Goal: Task Accomplishment & Management: Use online tool/utility

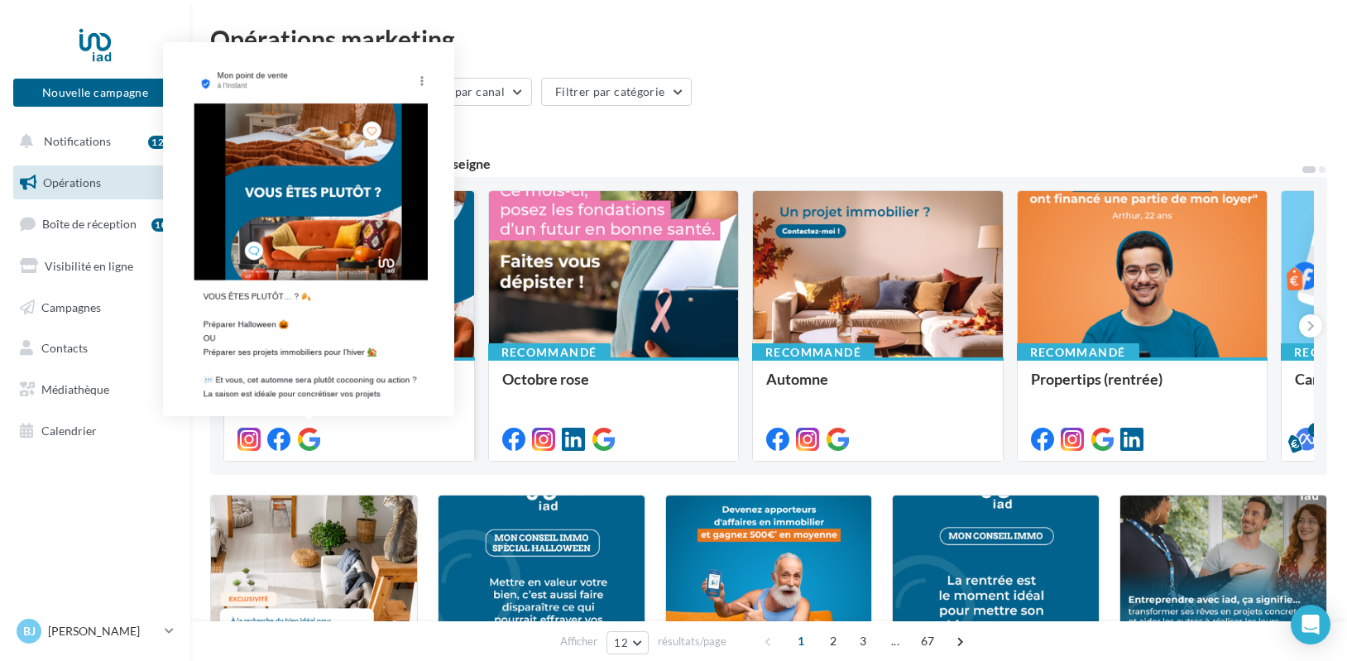
click at [315, 438] on icon at bounding box center [308, 439] width 23 height 23
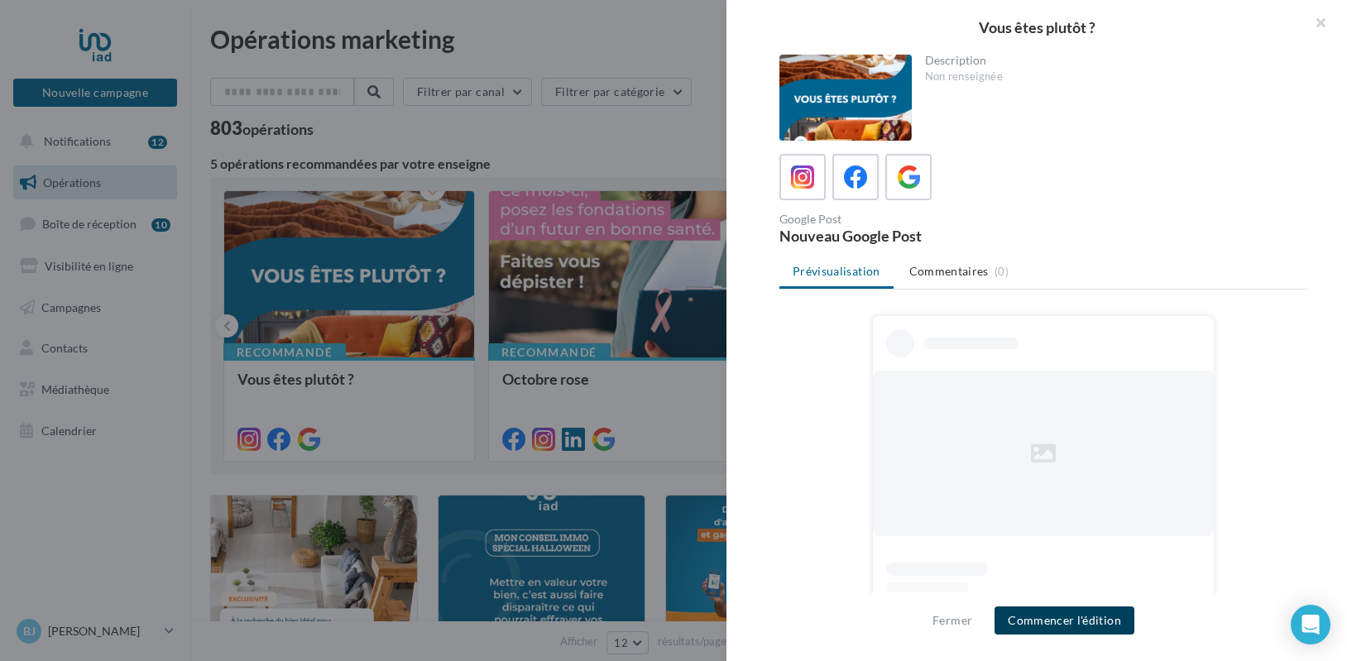
click at [1038, 623] on button "Commencer l'édition" at bounding box center [1065, 621] width 140 height 28
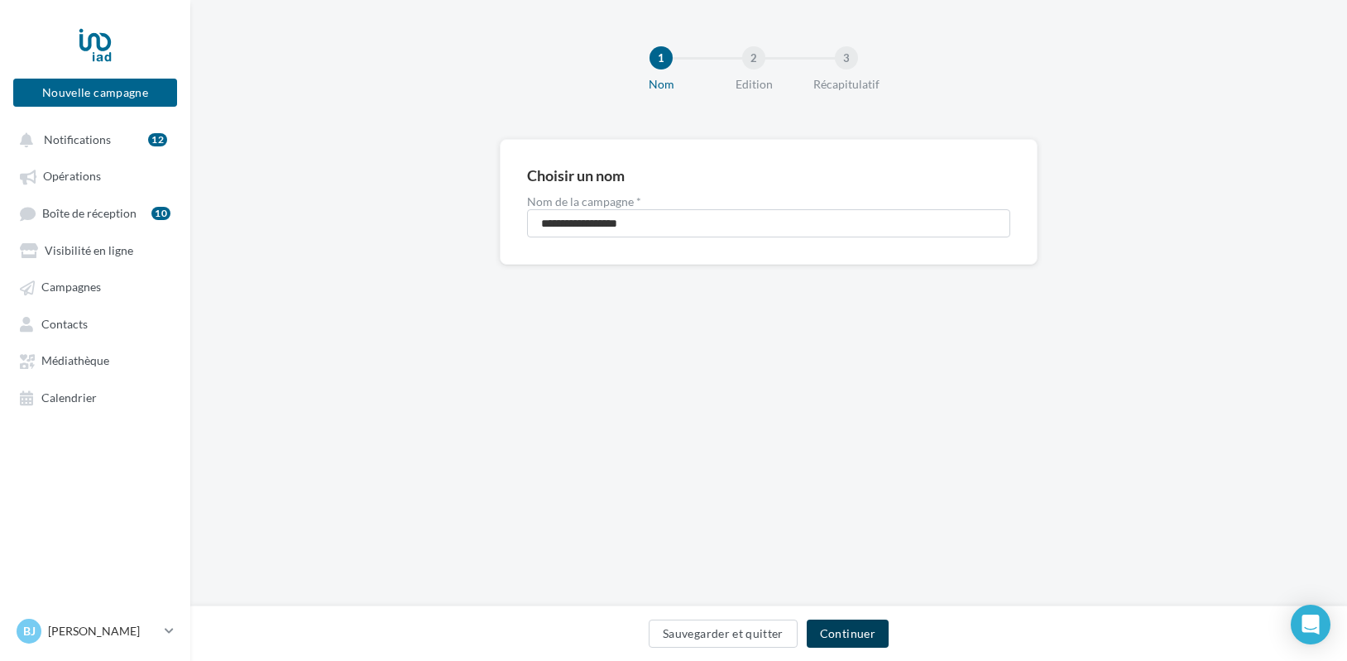
click at [842, 635] on button "Continuer" at bounding box center [848, 634] width 82 height 28
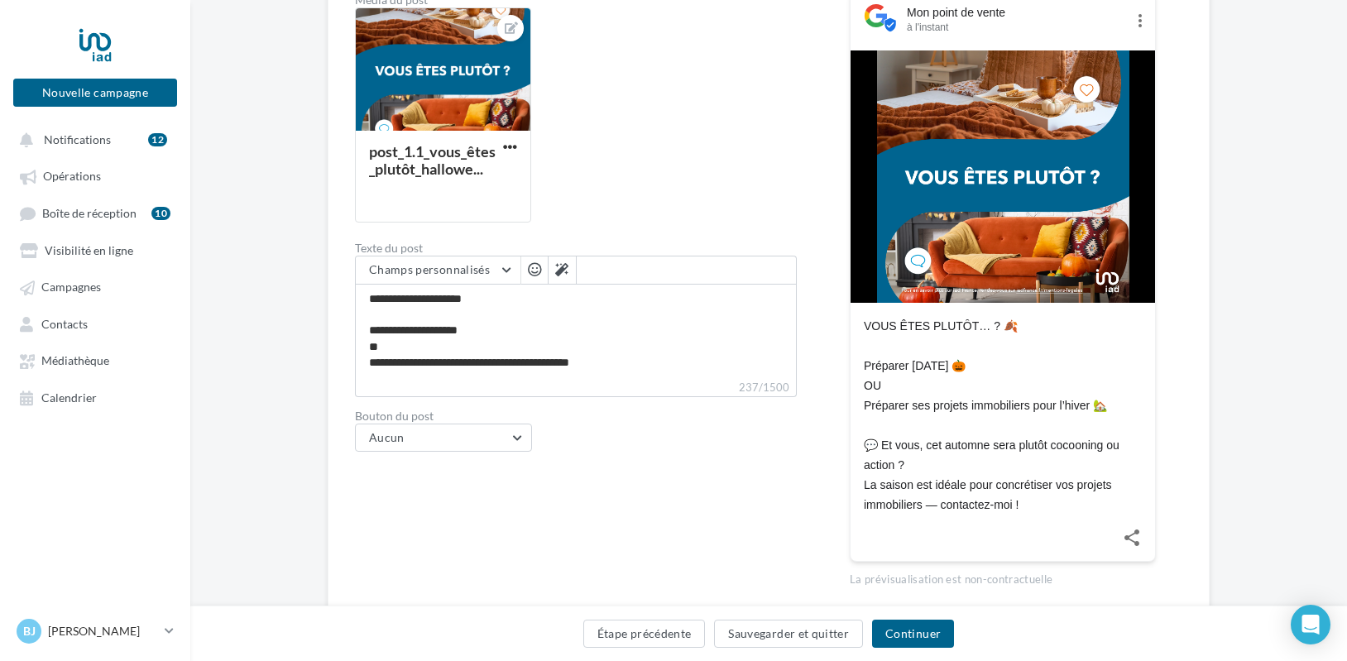
scroll to position [314, 0]
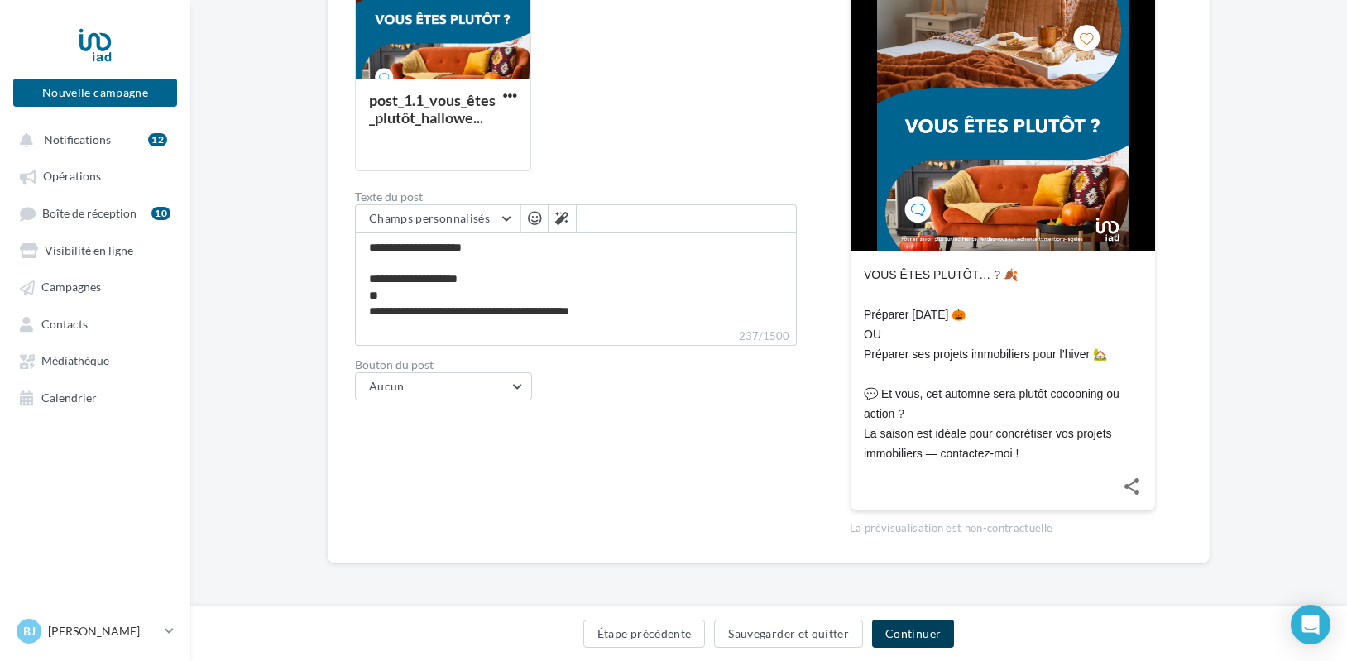
click at [918, 635] on button "Continuer" at bounding box center [913, 634] width 82 height 28
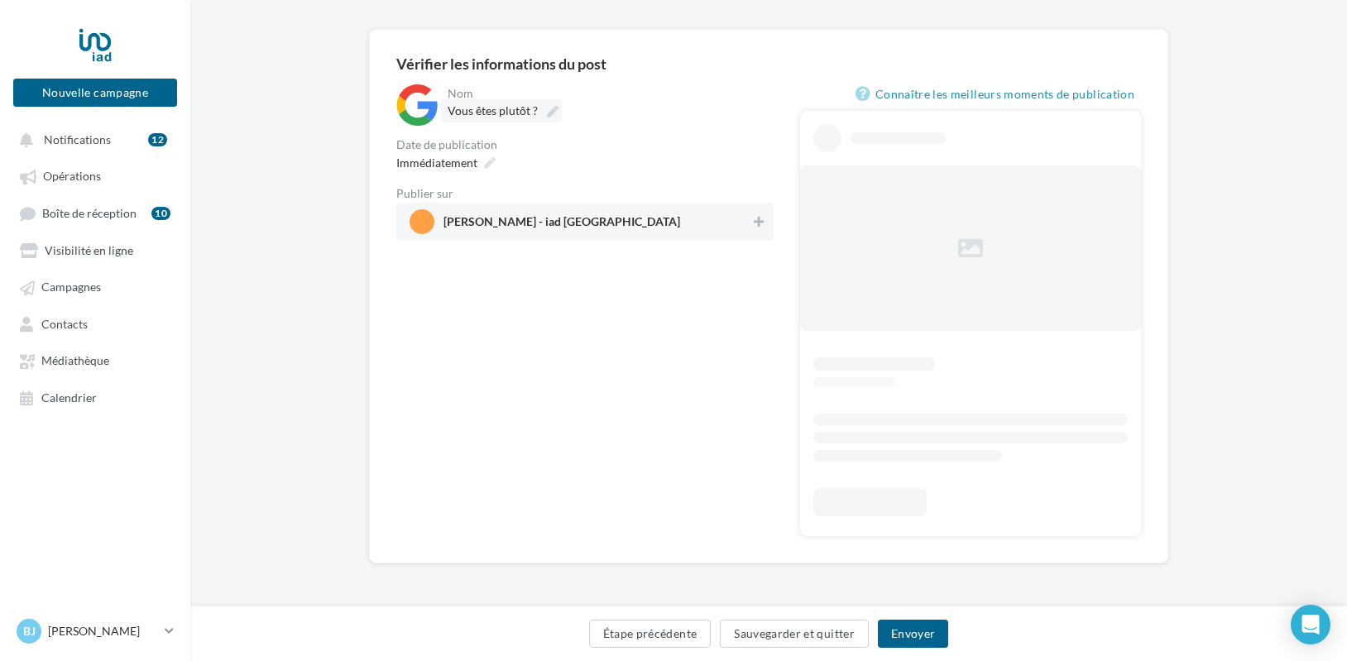
click at [532, 223] on div "**********" at bounding box center [584, 162] width 377 height 156
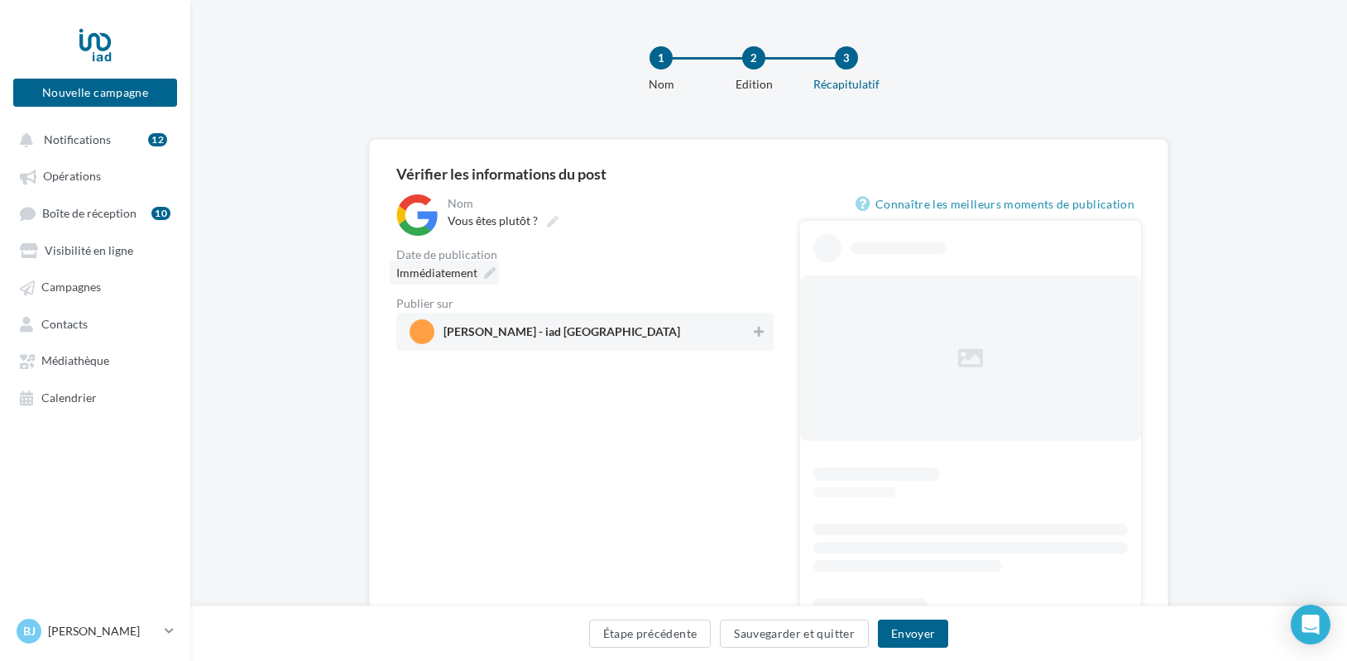
click at [489, 271] on icon at bounding box center [490, 273] width 12 height 12
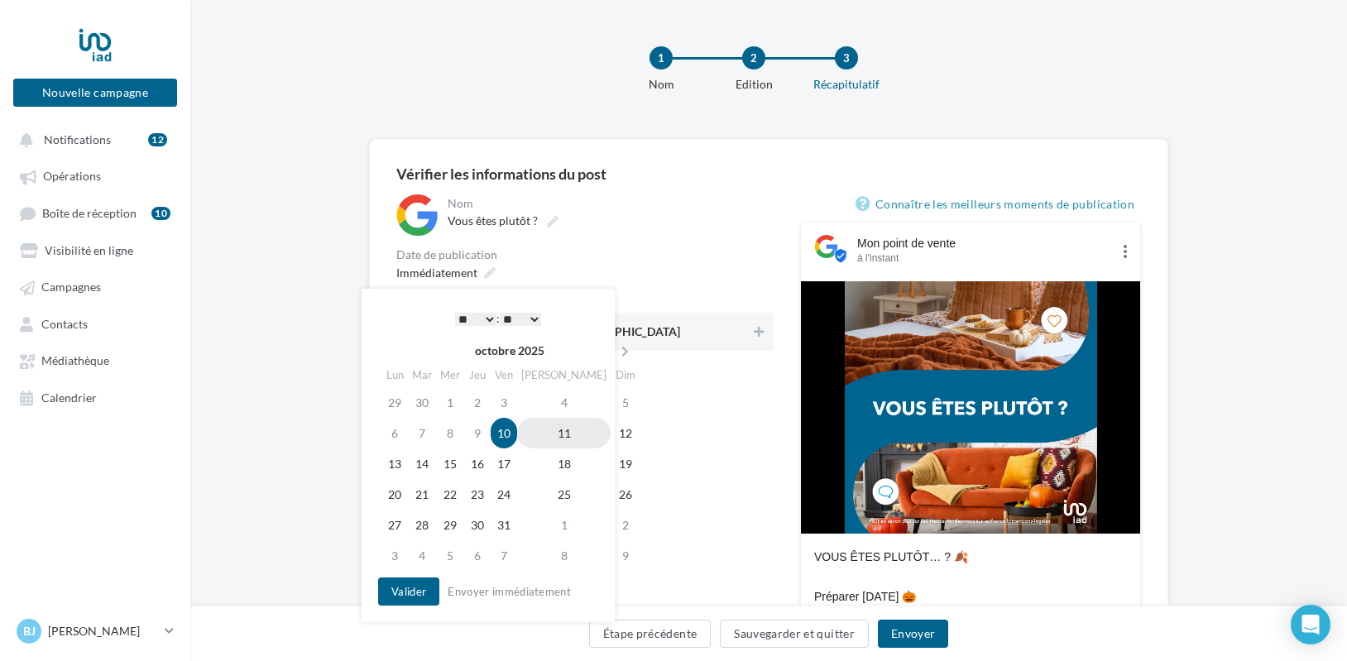
click at [544, 437] on td "11" at bounding box center [564, 433] width 94 height 31
click at [468, 317] on select "* * * * * * * * * * ** ** ** ** ** ** ** ** ** ** ** ** ** **" at bounding box center [475, 319] width 41 height 13
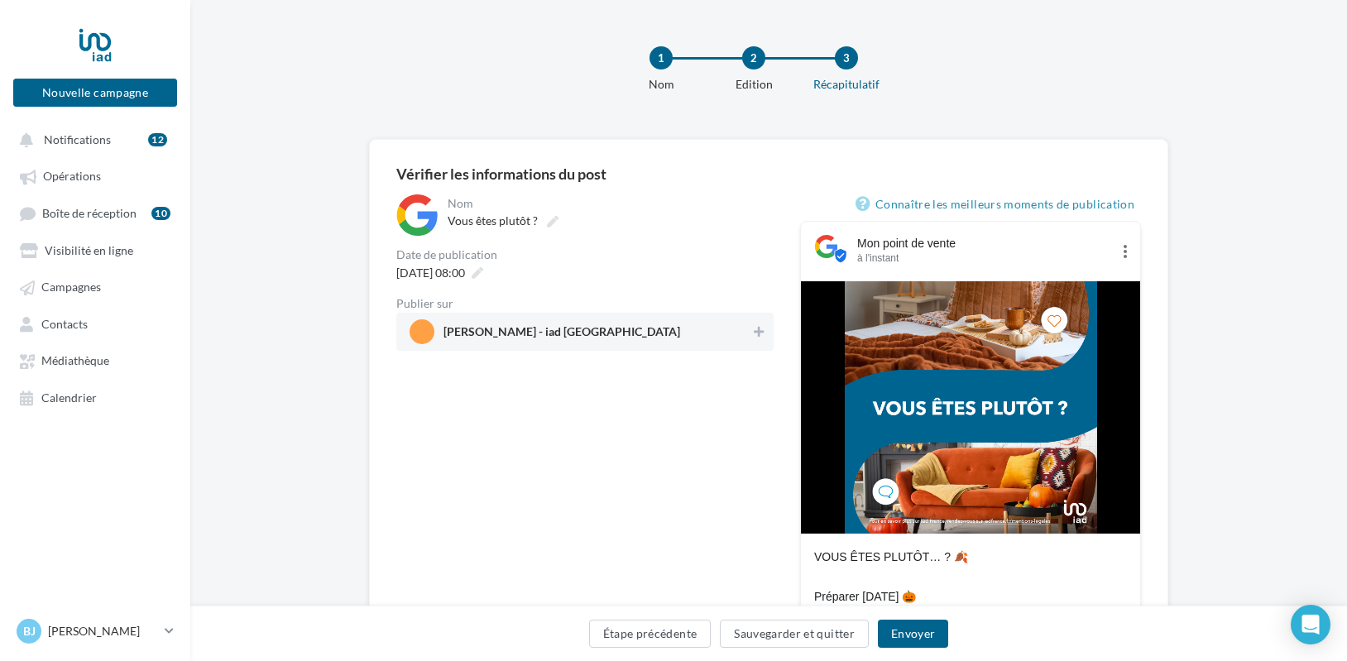
click at [570, 233] on div "**********" at bounding box center [608, 214] width 329 height 41
click at [911, 635] on button "Envoyer" at bounding box center [913, 634] width 70 height 28
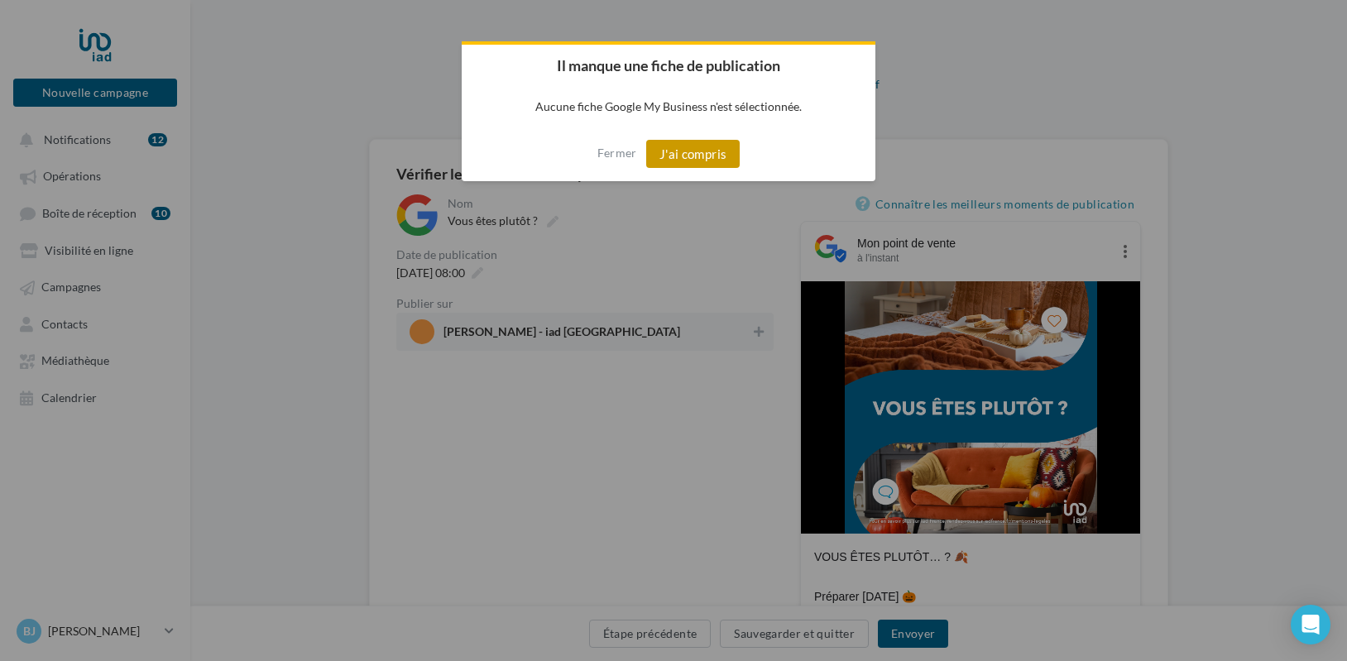
click at [695, 156] on button "J'ai compris" at bounding box center [693, 154] width 94 height 28
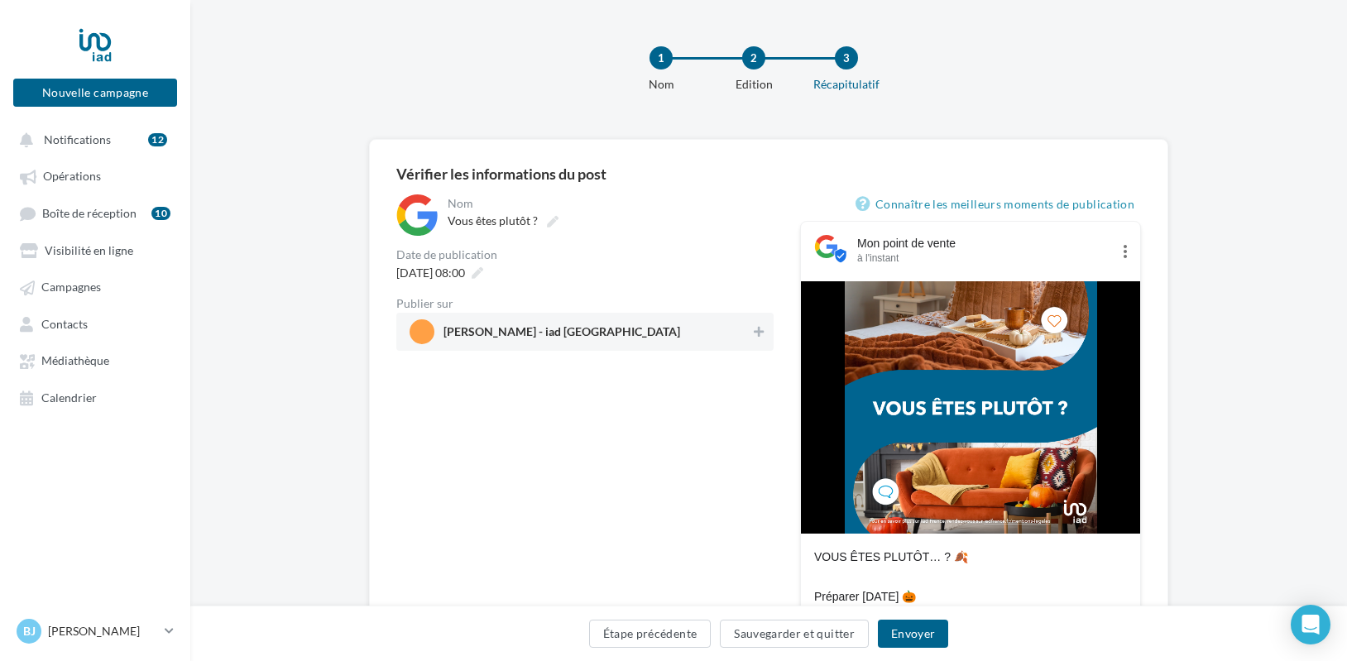
click at [580, 332] on span "Bernadette JAEG - iad France" at bounding box center [562, 335] width 237 height 18
click at [909, 641] on button "Envoyer" at bounding box center [913, 634] width 70 height 28
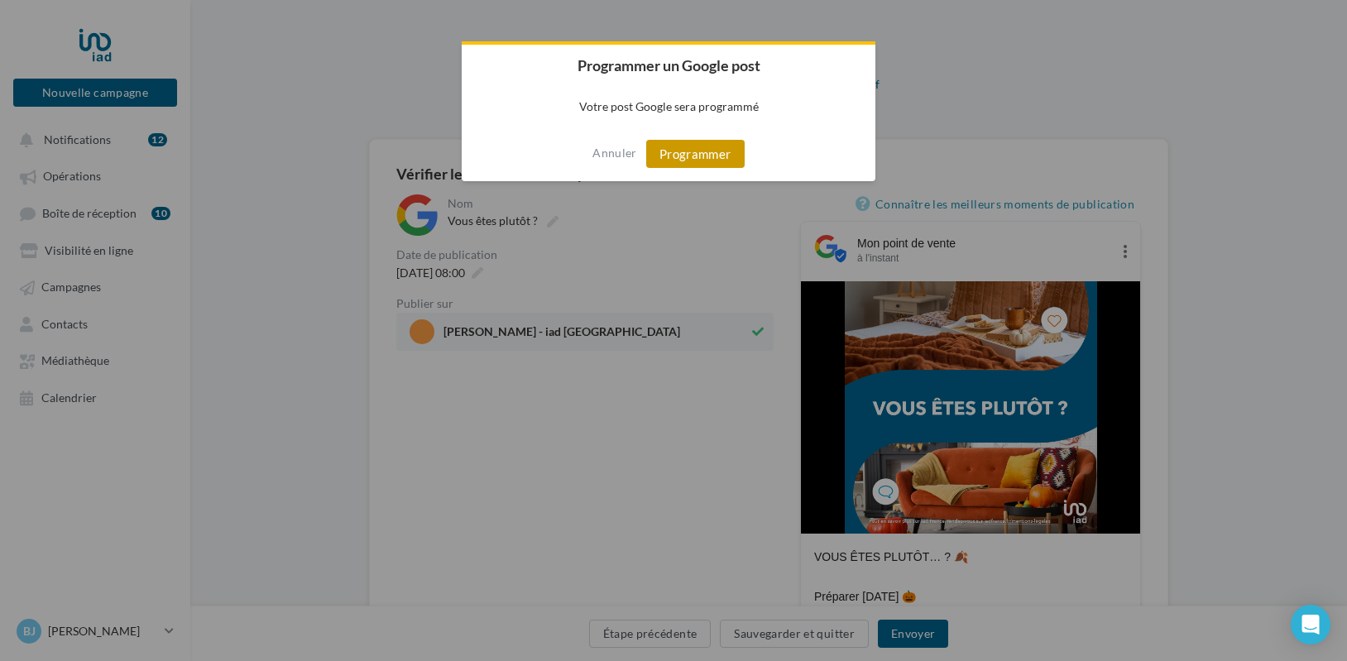
click at [698, 155] on button "Programmer" at bounding box center [695, 154] width 98 height 28
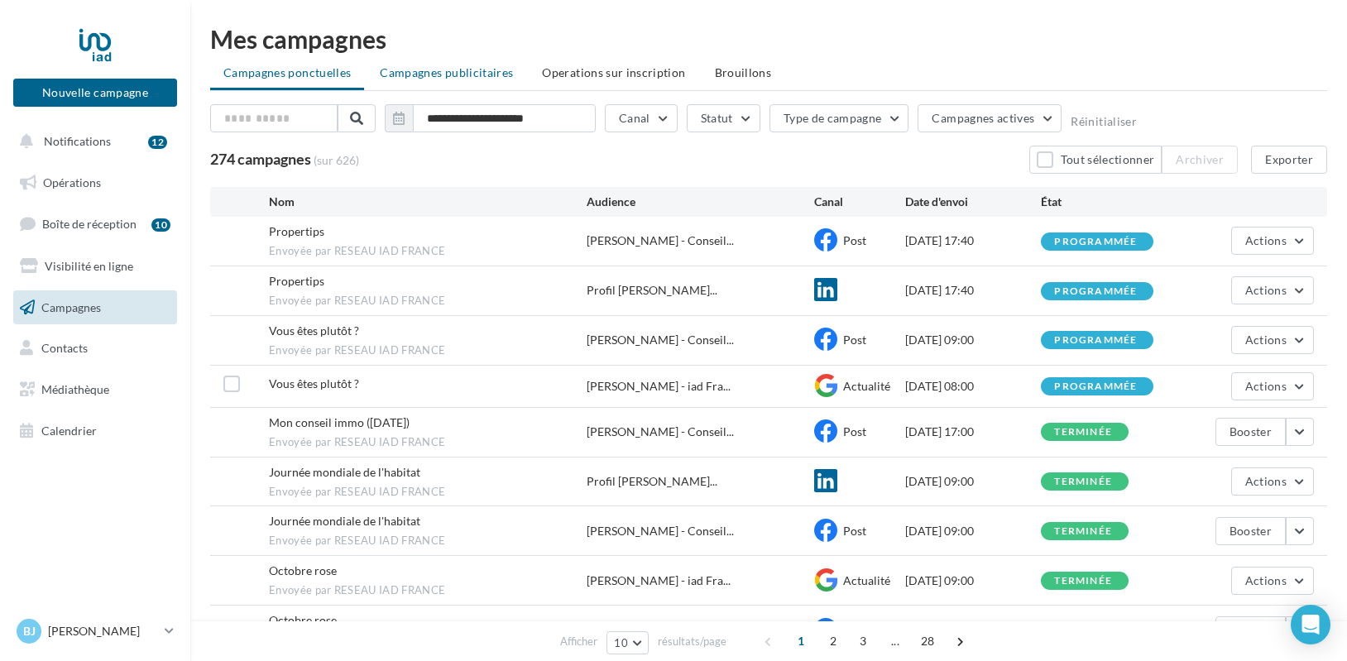
click at [422, 71] on span "Campagnes publicitaires" at bounding box center [446, 72] width 133 height 14
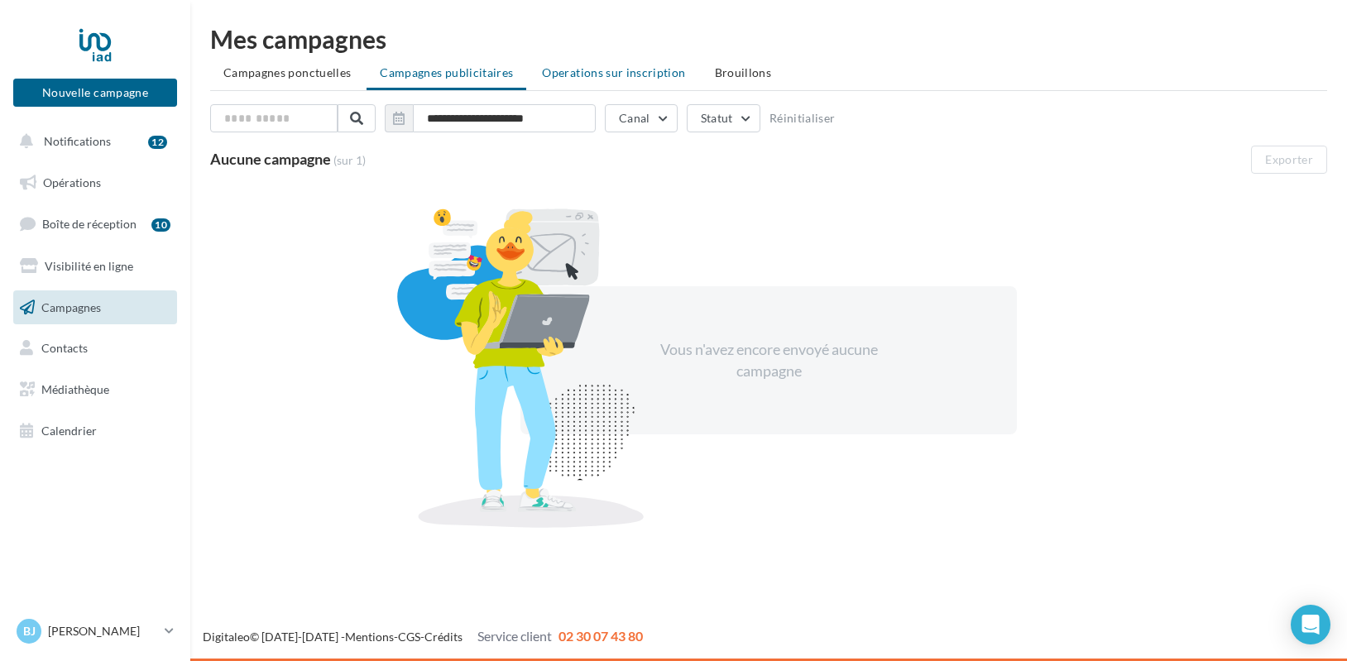
click at [568, 72] on span "Operations sur inscription" at bounding box center [613, 72] width 143 height 14
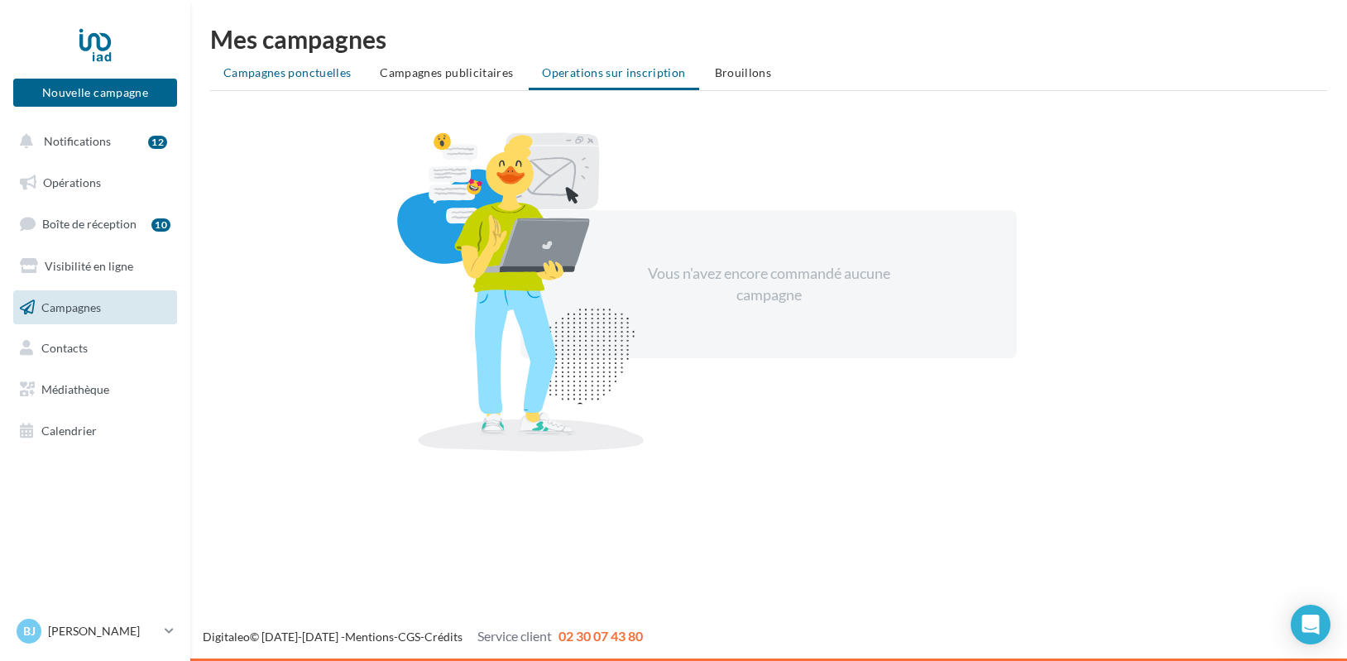
click at [323, 75] on span "Campagnes ponctuelles" at bounding box center [286, 72] width 127 height 14
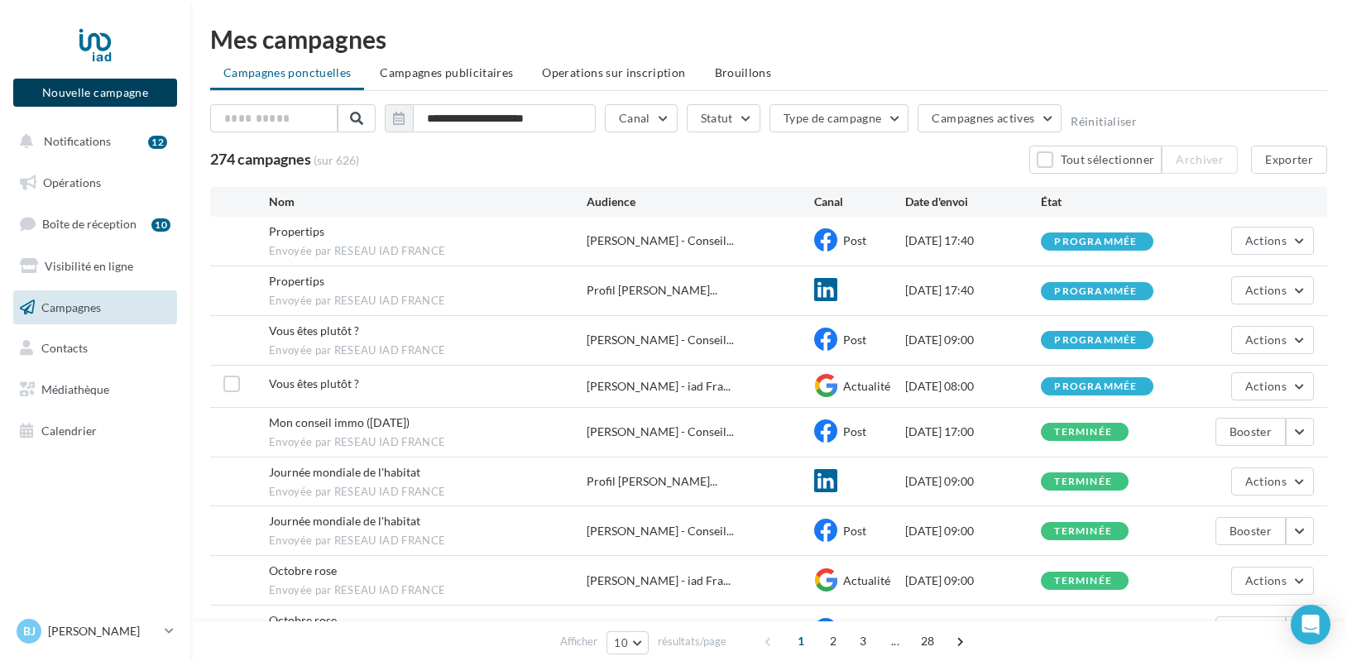
click at [91, 89] on button "Nouvelle campagne" at bounding box center [95, 93] width 164 height 28
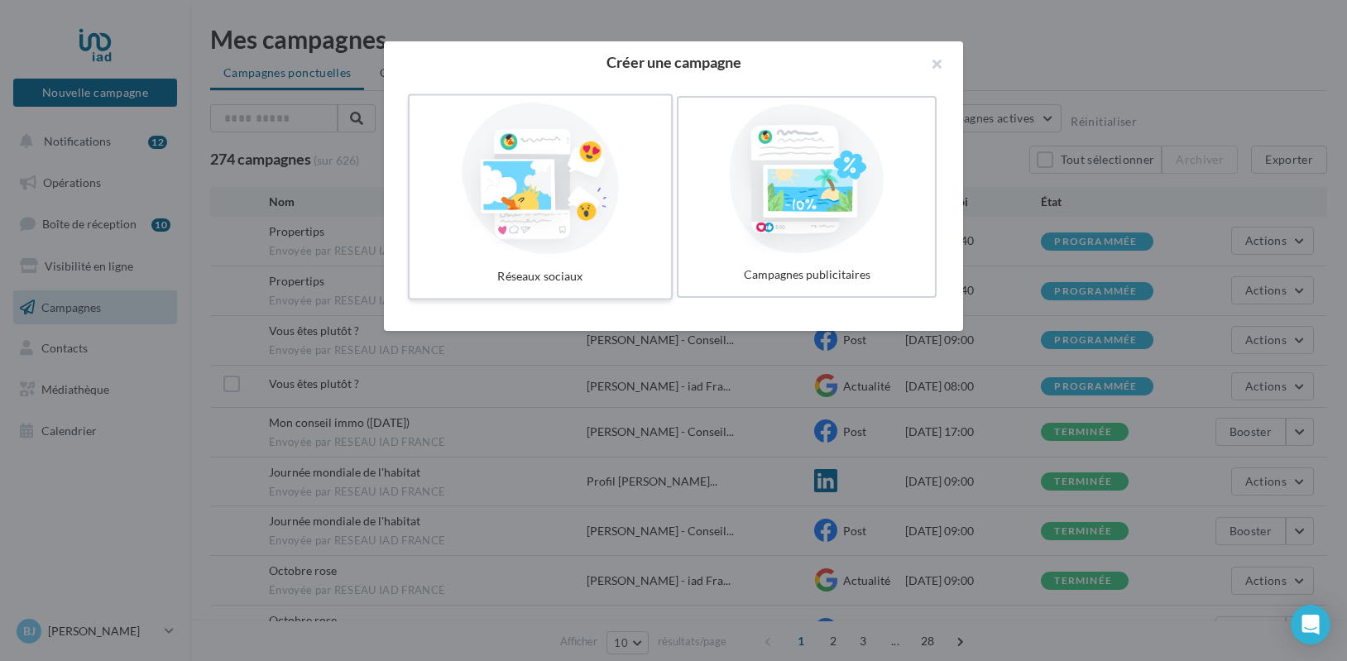
click at [540, 203] on div at bounding box center [540, 179] width 248 height 152
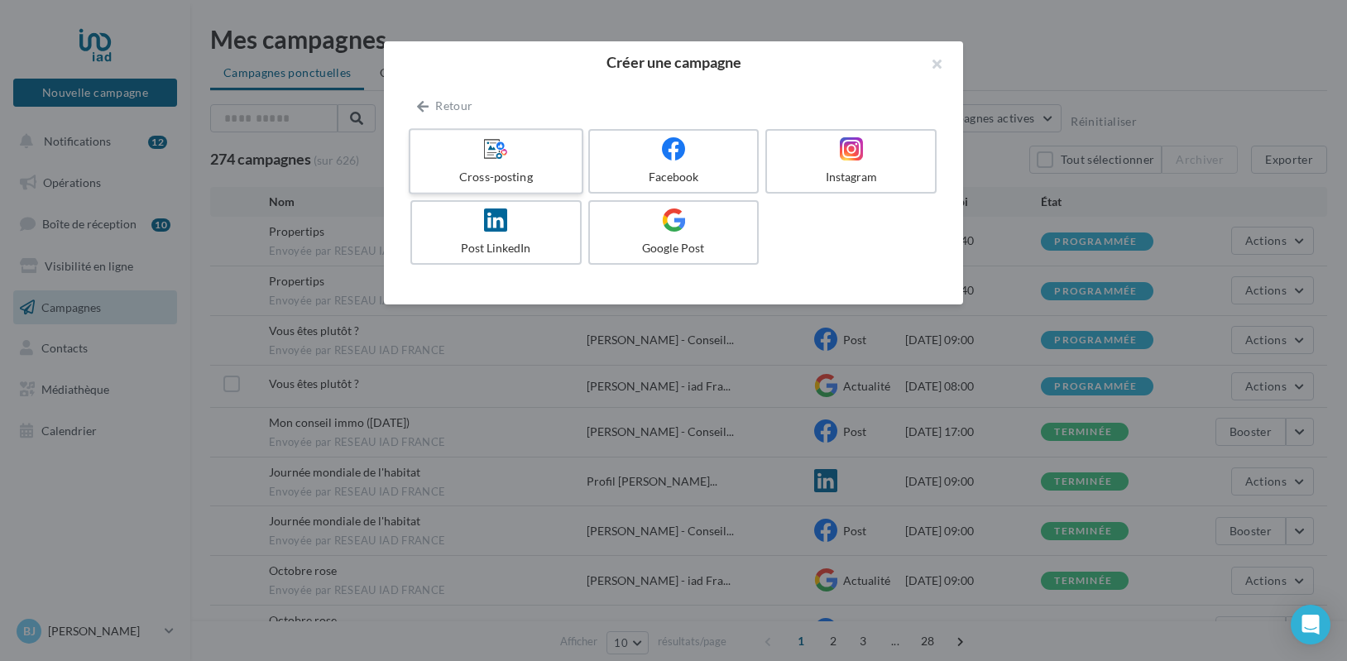
click at [536, 156] on div at bounding box center [495, 150] width 157 height 26
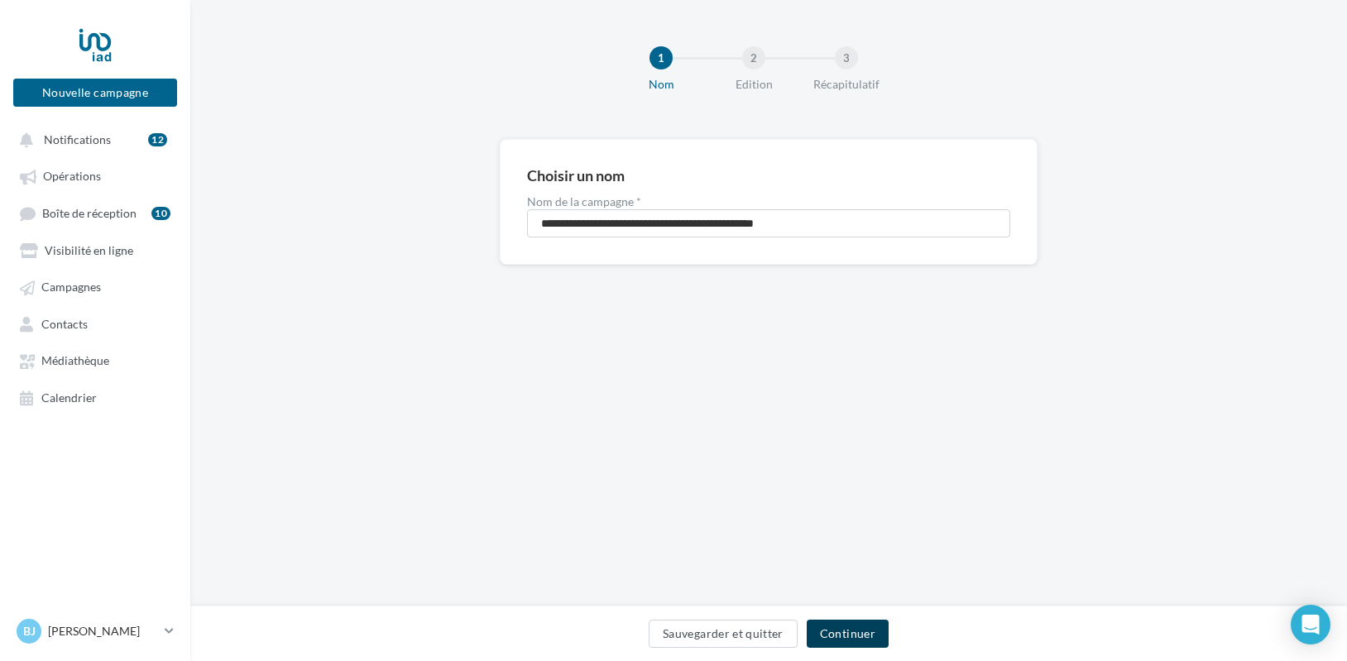
click at [854, 637] on button "Continuer" at bounding box center [848, 634] width 82 height 28
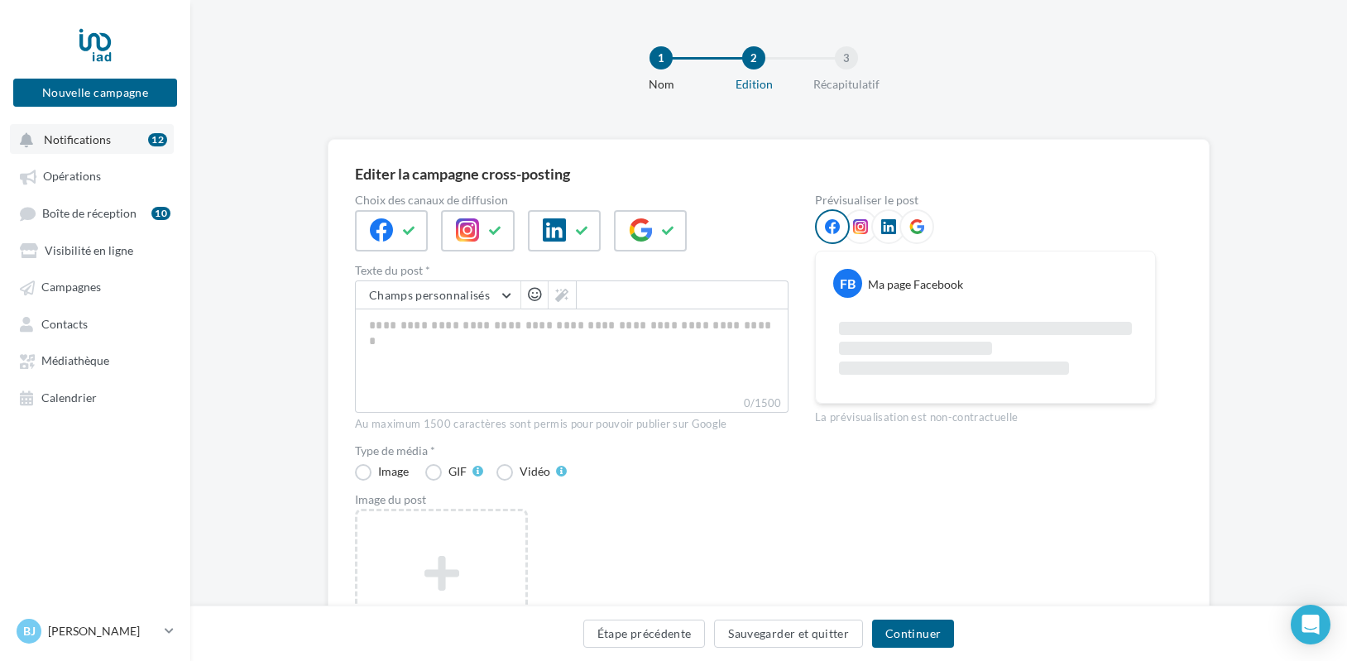
click at [94, 137] on span "Notifications" at bounding box center [77, 139] width 67 height 14
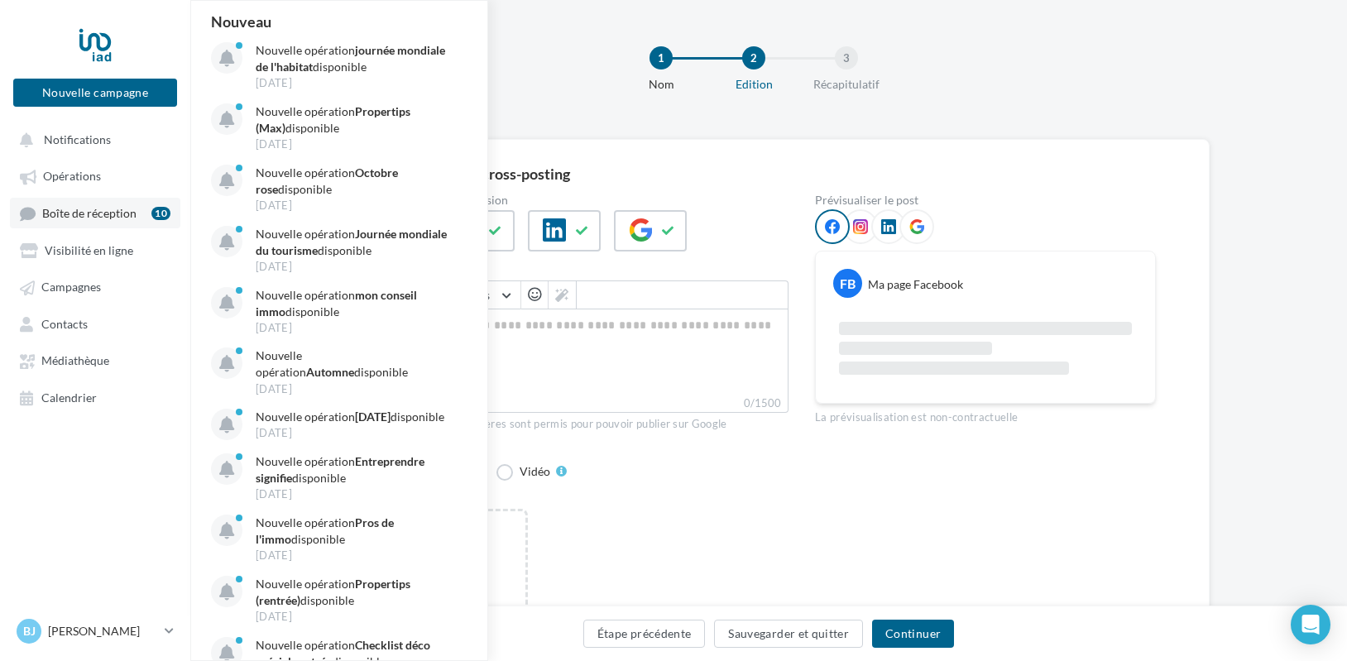
click at [101, 209] on span "Boîte de réception" at bounding box center [89, 213] width 94 height 14
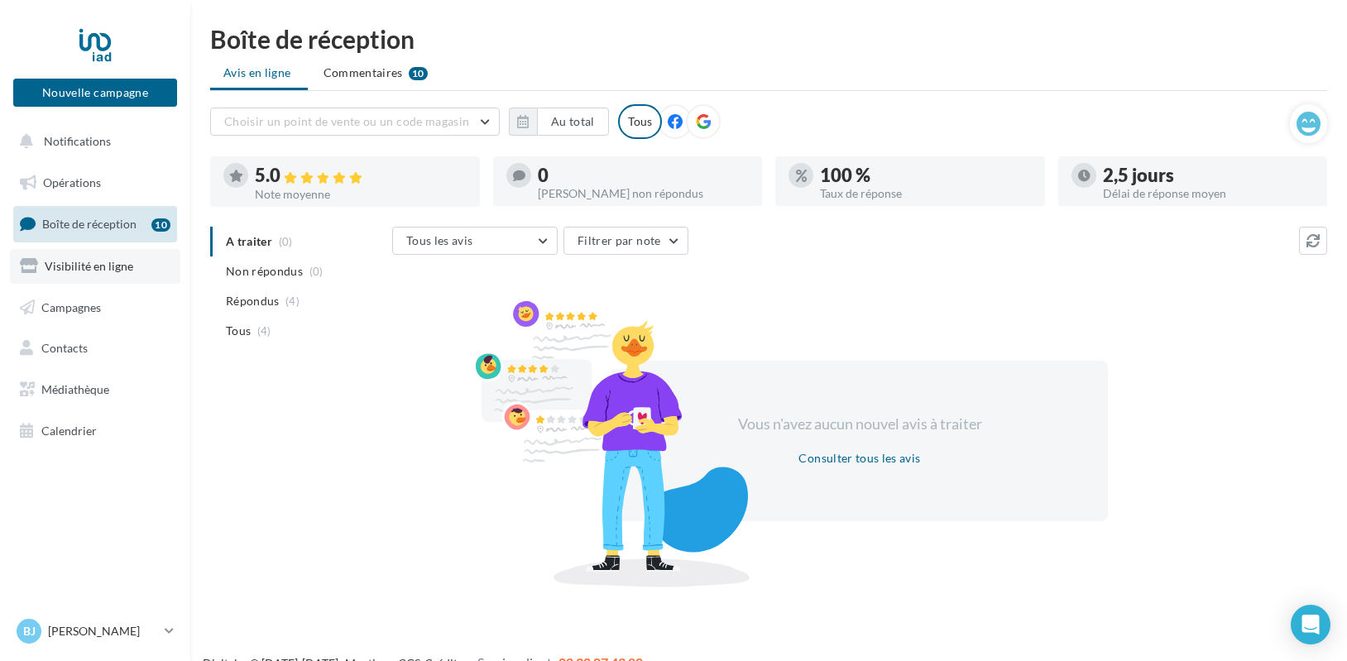
click at [98, 261] on span "Visibilité en ligne" at bounding box center [89, 266] width 89 height 14
